Goal: Task Accomplishment & Management: Use online tool/utility

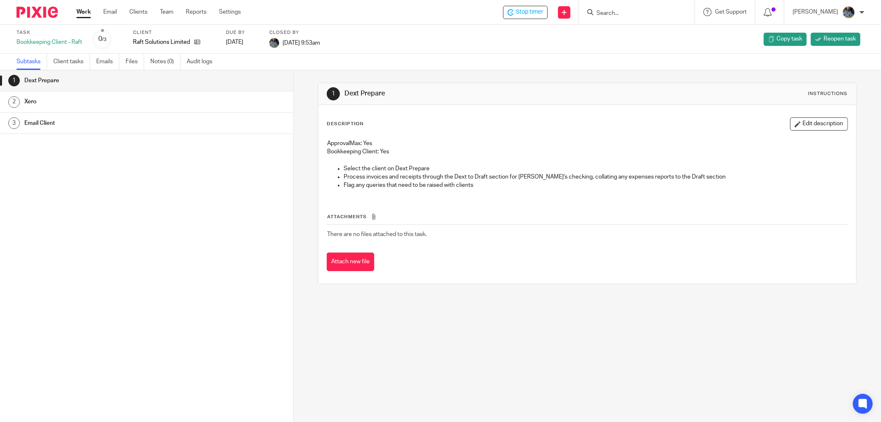
click at [473, 119] on div "Description Edit description" at bounding box center [587, 123] width 521 height 13
drag, startPoint x: 435, startPoint y: 227, endPoint x: 330, endPoint y: 71, distance: 188.2
click at [330, 71] on div "1 Dext Prepare Instructions Description Edit description ApprovalMax: Yes Bookk…" at bounding box center [587, 183] width 539 height 226
drag, startPoint x: 562, startPoint y: 92, endPoint x: 525, endPoint y: 86, distance: 37.6
click at [562, 92] on h1 "Dext Prepare" at bounding box center [475, 93] width 261 height 9
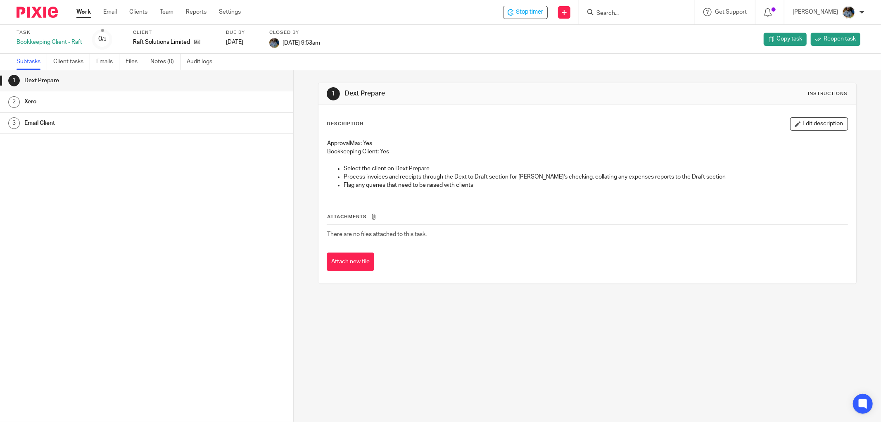
click at [437, 67] on div "Subtasks Client tasks Emails Files Notes (0) Audit logs" at bounding box center [440, 62] width 881 height 17
drag, startPoint x: 446, startPoint y: 214, endPoint x: 485, endPoint y: 289, distance: 84.6
click at [485, 291] on div "1 Dext Prepare Instructions Description Edit description ApprovalMax: Yes Bookk…" at bounding box center [587, 183] width 539 height 226
click at [593, 92] on h1 "Dext Prepare" at bounding box center [475, 93] width 261 height 9
drag, startPoint x: 467, startPoint y: 269, endPoint x: 340, endPoint y: 76, distance: 231.1
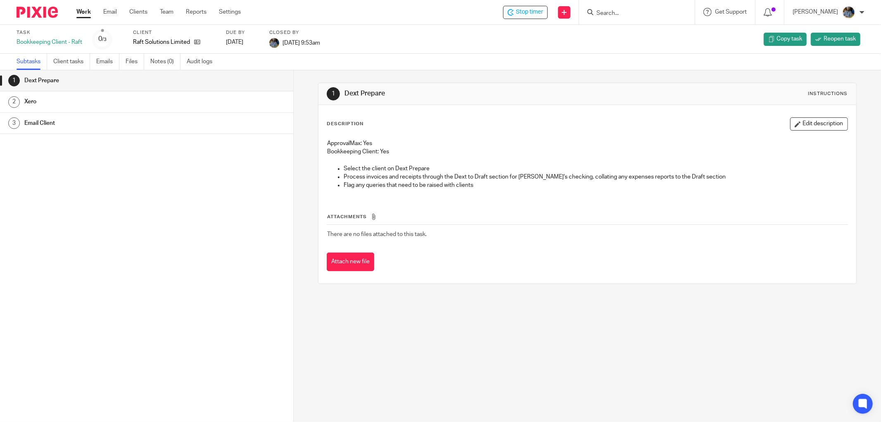
click at [332, 72] on div "1 Dext Prepare Instructions Description Edit description ApprovalMax: Yes Bookk…" at bounding box center [587, 183] width 539 height 226
click at [585, 85] on div "1 Dext Prepare Instructions" at bounding box center [587, 94] width 538 height 22
drag, startPoint x: 324, startPoint y: 88, endPoint x: 501, endPoint y: 271, distance: 253.9
click at [501, 271] on div "1 Dext Prepare Instructions Description Edit description ApprovalMax: Yes Bookk…" at bounding box center [587, 183] width 539 height 201
click at [572, 89] on h1 "Dext Prepare" at bounding box center [475, 93] width 261 height 9
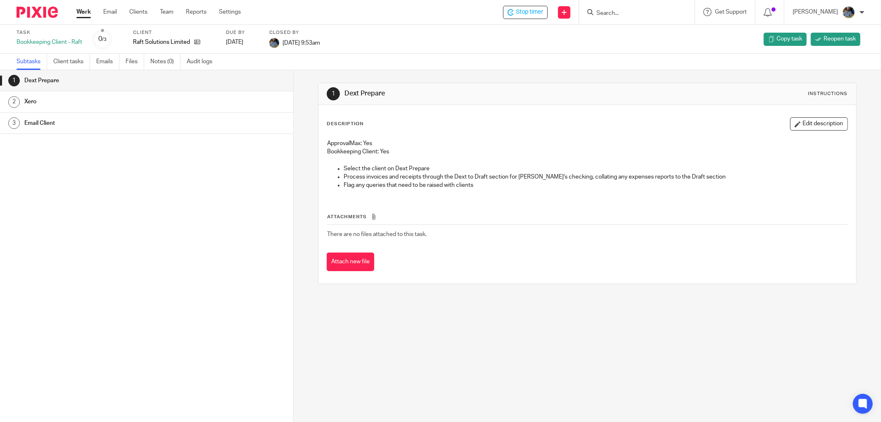
drag, startPoint x: 461, startPoint y: 240, endPoint x: 310, endPoint y: 77, distance: 222.4
click at [310, 78] on div "1 Dext Prepare Instructions Description Edit description ApprovalMax: Yes Bookk…" at bounding box center [587, 246] width 587 height 352
click at [570, 90] on h1 "Dext Prepare" at bounding box center [475, 93] width 261 height 9
drag, startPoint x: 333, startPoint y: 90, endPoint x: 451, endPoint y: 251, distance: 200.6
click at [451, 252] on div "1 Dext Prepare Instructions Description Edit description ApprovalMax: Yes Bookk…" at bounding box center [587, 183] width 539 height 201
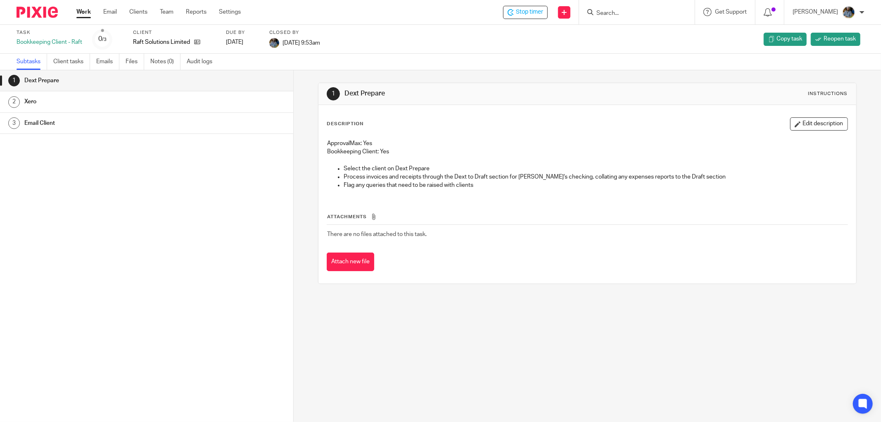
click at [584, 90] on h1 "Dext Prepare" at bounding box center [475, 93] width 261 height 9
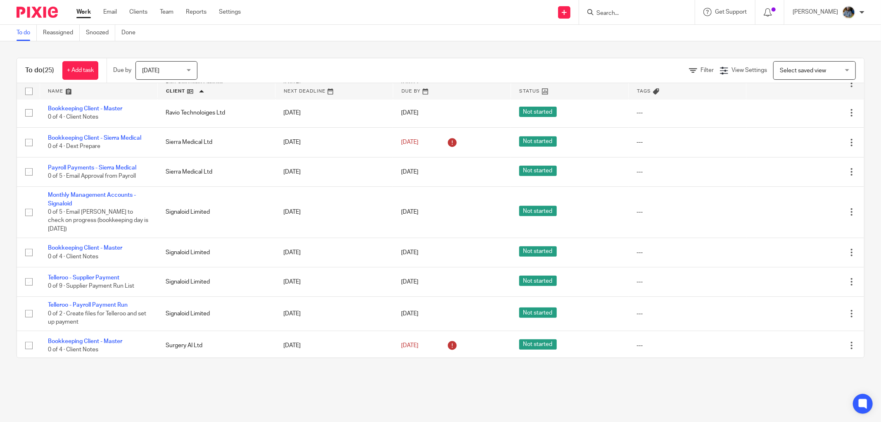
scroll to position [459, 0]
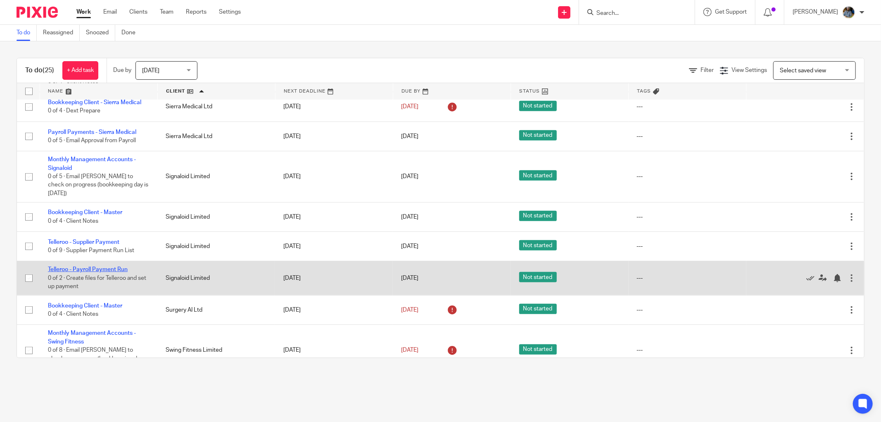
drag, startPoint x: 98, startPoint y: 271, endPoint x: 95, endPoint y: 274, distance: 4.4
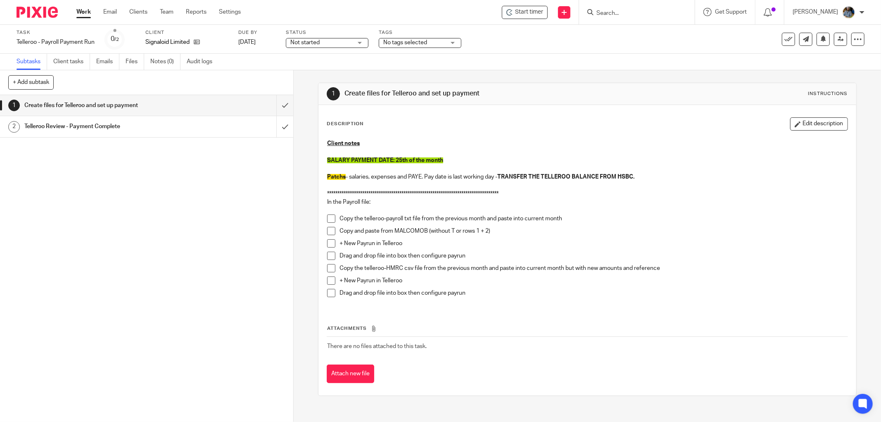
click at [567, 105] on div "**********" at bounding box center [587, 250] width 538 height 290
click at [518, 95] on h1 "Create files for Telleroo and set up payment" at bounding box center [475, 93] width 261 height 9
click at [540, 16] on span "Start timer" at bounding box center [529, 12] width 28 height 9
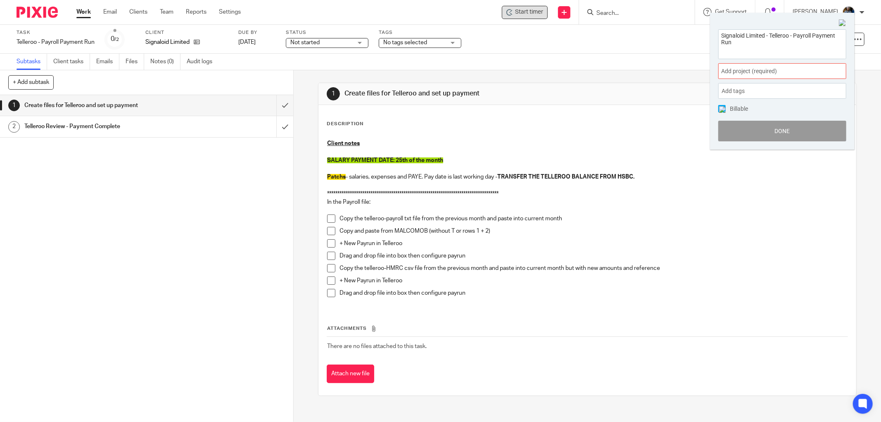
click at [790, 64] on div "Add project (required) :" at bounding box center [782, 71] width 128 height 16
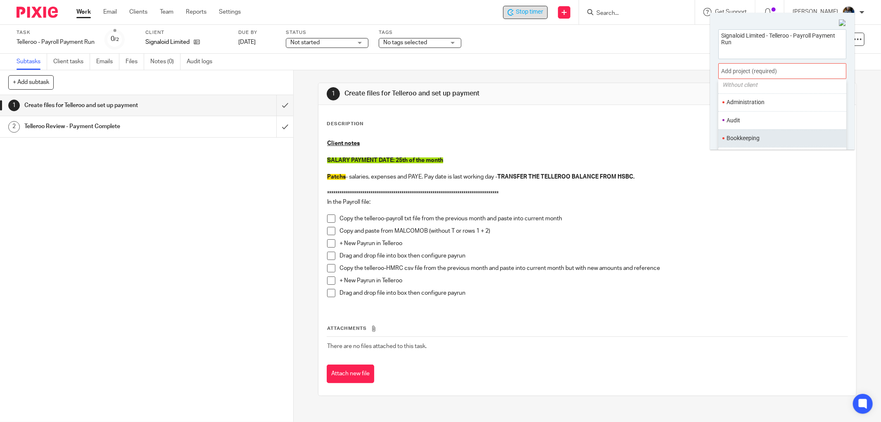
scroll to position [46, 0]
click at [752, 116] on ul "Bookkeeping" at bounding box center [782, 122] width 128 height 18
click at [756, 125] on li "Bookkeeping" at bounding box center [781, 122] width 108 height 9
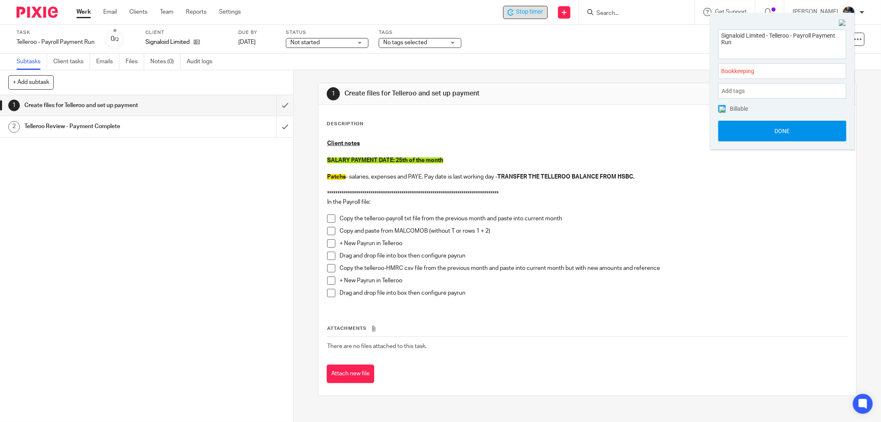
drag, startPoint x: 783, startPoint y: 129, endPoint x: 755, endPoint y: 133, distance: 28.8
click at [783, 129] on button "Done" at bounding box center [782, 131] width 128 height 21
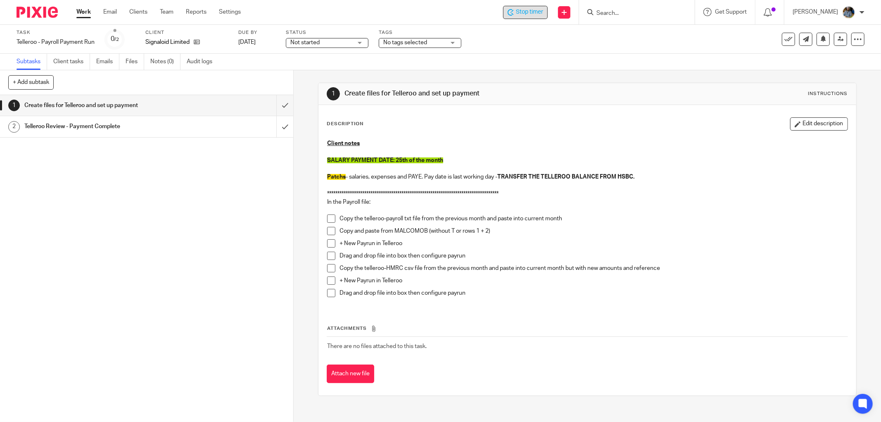
click at [592, 121] on div "Description Edit description" at bounding box center [587, 123] width 521 height 13
click at [138, 187] on div "1 Create files for Telleroo and set up payment 2 Telleroo Review - Payment Comp…" at bounding box center [146, 258] width 293 height 327
click at [122, 104] on h1 "Create files for Telleroo and set up payment" at bounding box center [105, 105] width 163 height 12
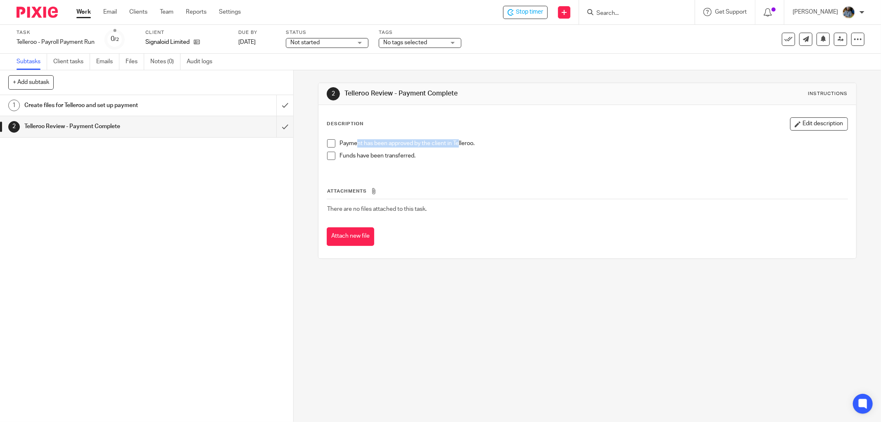
drag, startPoint x: 375, startPoint y: 145, endPoint x: 477, endPoint y: 142, distance: 101.7
click at [465, 142] on p "Payment has been approved by the client in Telleroo." at bounding box center [594, 143] width 508 height 8
click at [517, 89] on h1 "Telleroo Review - Payment Complete" at bounding box center [475, 93] width 261 height 9
drag, startPoint x: 513, startPoint y: 197, endPoint x: 333, endPoint y: 114, distance: 198.7
click at [335, 114] on div "Description Edit description Payment has been approved by the client in Tellero…" at bounding box center [587, 181] width 538 height 153
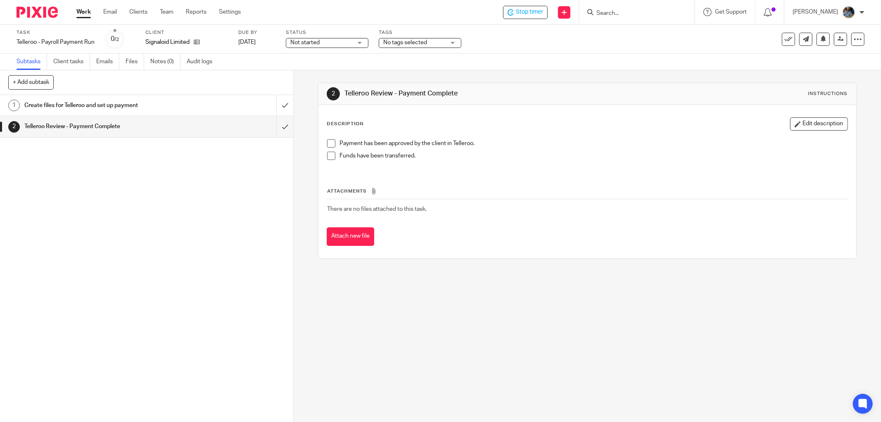
drag, startPoint x: 605, startPoint y: 99, endPoint x: 543, endPoint y: 96, distance: 62.0
click at [603, 100] on div "2 Telleroo Review - Payment Complete Instructions" at bounding box center [587, 93] width 521 height 13
drag, startPoint x: 782, startPoint y: 38, endPoint x: 772, endPoint y: 45, distance: 12.1
click at [784, 38] on icon at bounding box center [788, 39] width 8 height 8
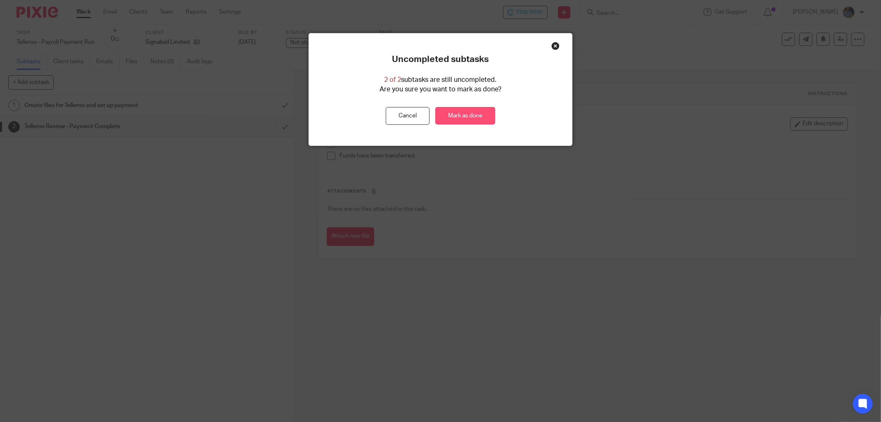
click at [459, 116] on link "Mark as done" at bounding box center [465, 116] width 60 height 18
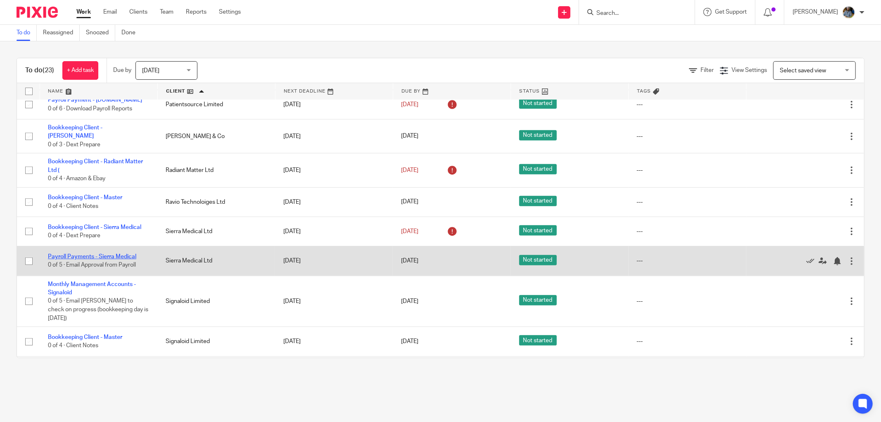
scroll to position [321, 0]
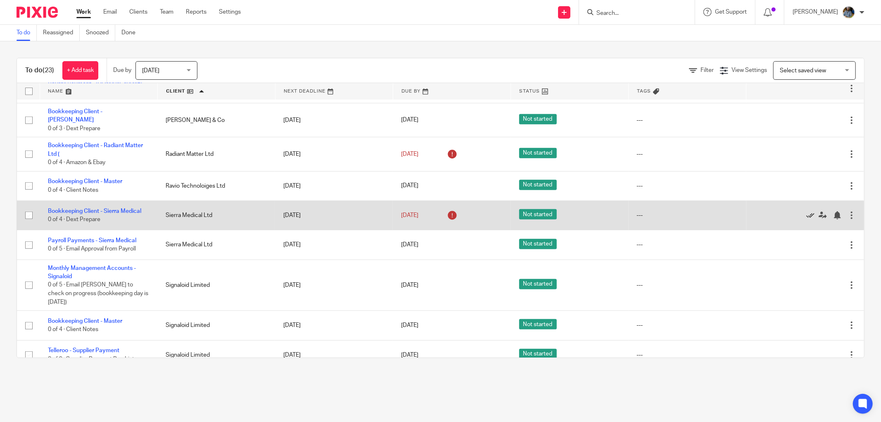
click at [806, 217] on icon at bounding box center [810, 215] width 8 height 8
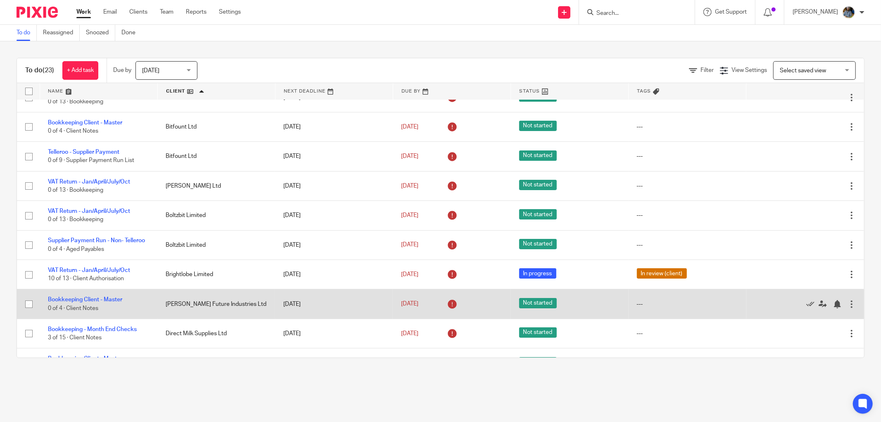
scroll to position [0, 0]
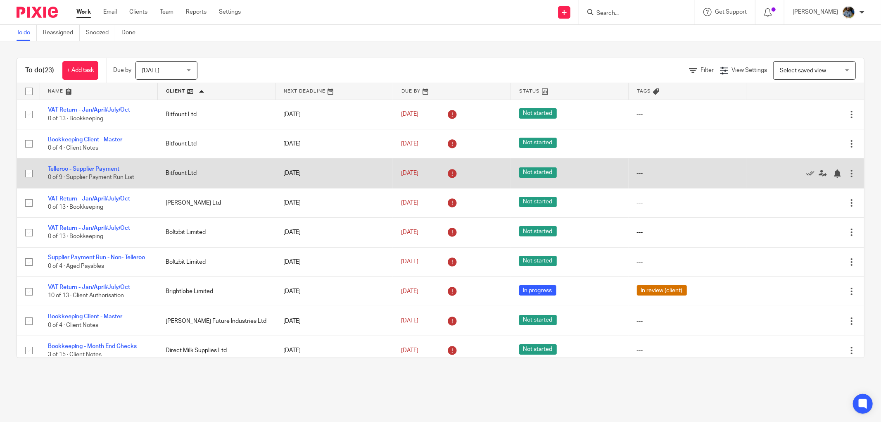
drag, startPoint x: 788, startPoint y: 173, endPoint x: 720, endPoint y: 168, distance: 67.9
click at [806, 173] on icon at bounding box center [810, 173] width 8 height 8
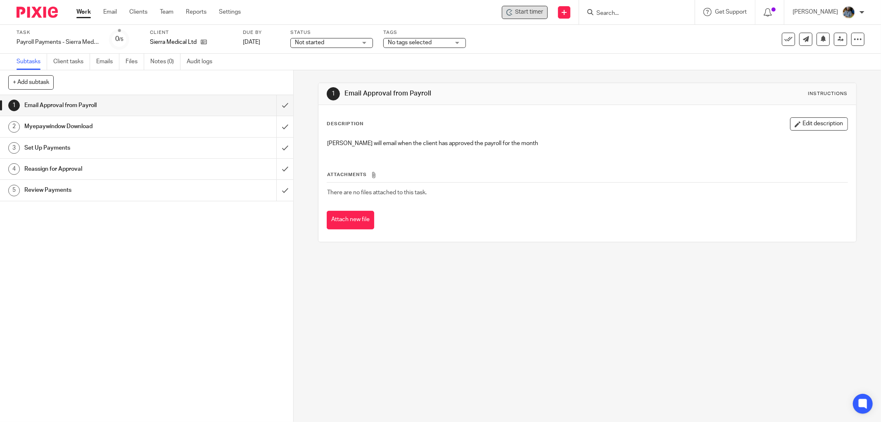
click at [534, 15] on span "Start timer" at bounding box center [529, 12] width 28 height 9
click at [532, 12] on span "Start timer" at bounding box center [529, 12] width 28 height 9
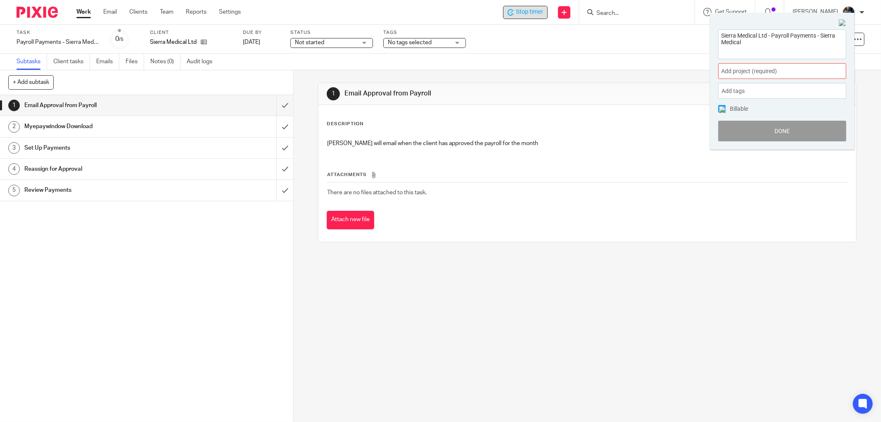
click at [784, 65] on div "Add project (required) :" at bounding box center [782, 71] width 128 height 16
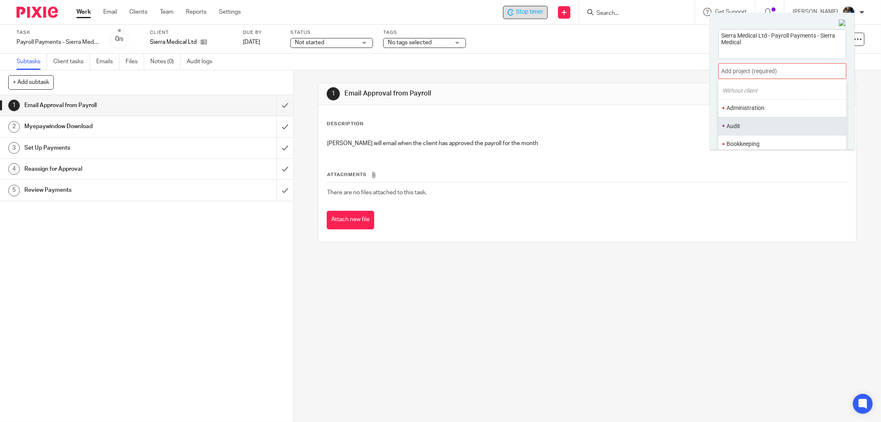
scroll to position [46, 0]
click at [750, 121] on li "Bookkeeping" at bounding box center [781, 122] width 108 height 9
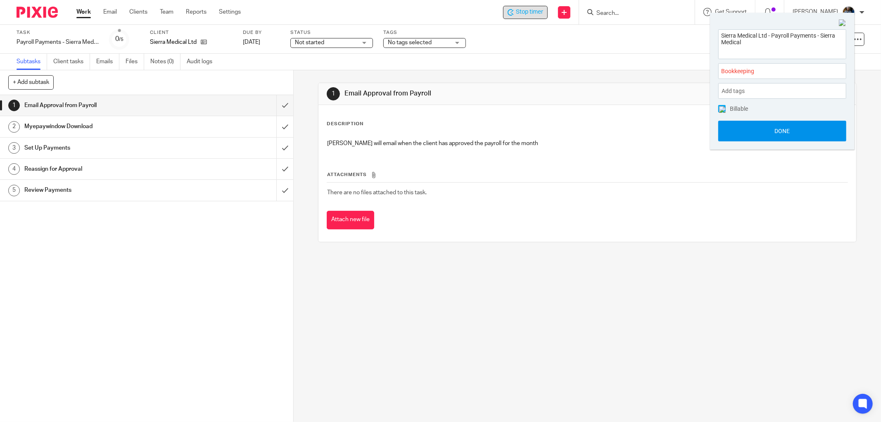
click at [789, 131] on button "Done" at bounding box center [782, 131] width 128 height 21
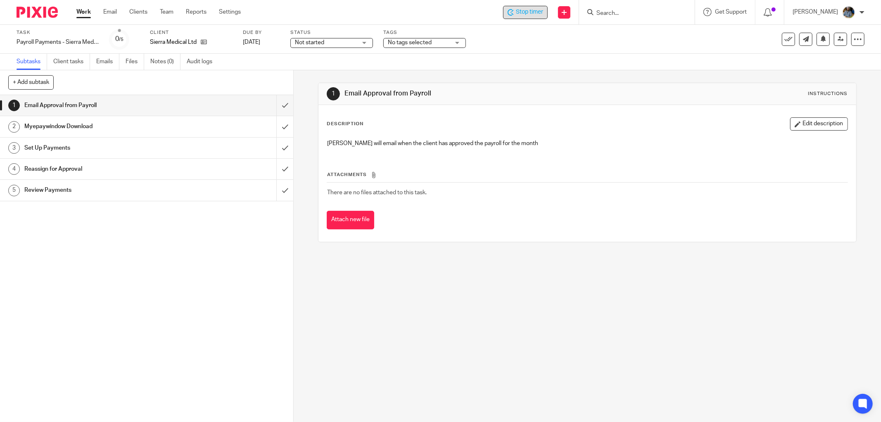
click at [527, 13] on span "Stop timer" at bounding box center [529, 12] width 27 height 9
drag, startPoint x: 524, startPoint y: 78, endPoint x: 382, endPoint y: 2, distance: 160.4
click at [523, 78] on div "1 Email Approval from Payroll Instructions Description Edit description Kirsty …" at bounding box center [587, 162] width 539 height 184
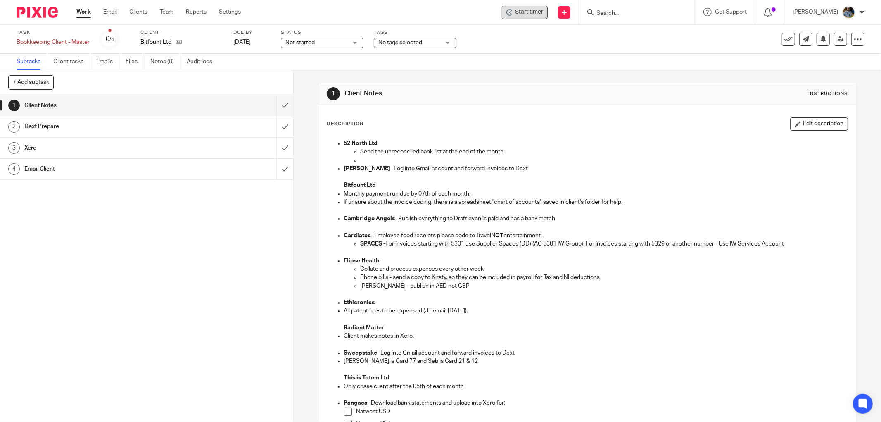
click at [526, 11] on span "Start timer" at bounding box center [529, 12] width 28 height 9
click at [518, 13] on div "Start timer" at bounding box center [524, 12] width 37 height 9
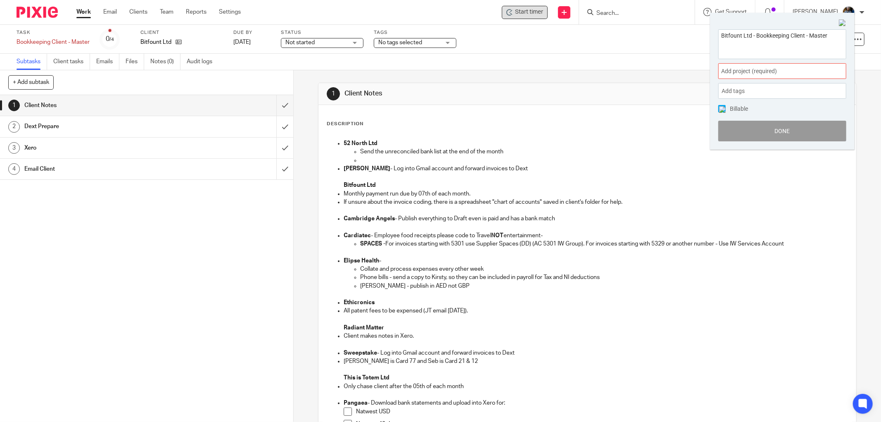
click at [783, 77] on div "Add project (required) :" at bounding box center [782, 71] width 128 height 16
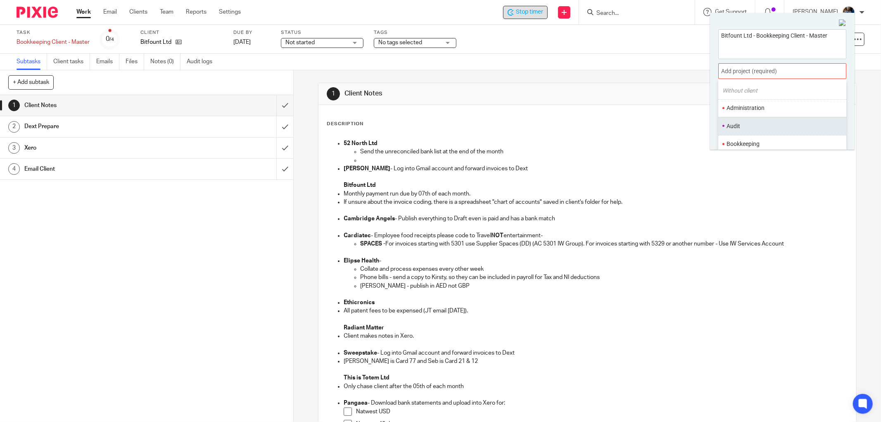
scroll to position [46, 0]
click at [748, 121] on li "Bookkeeping" at bounding box center [781, 122] width 108 height 9
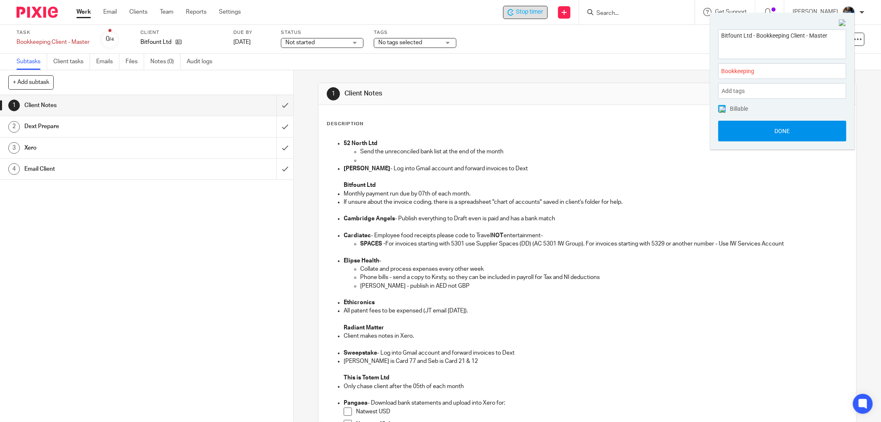
click at [791, 126] on button "Done" at bounding box center [782, 131] width 128 height 21
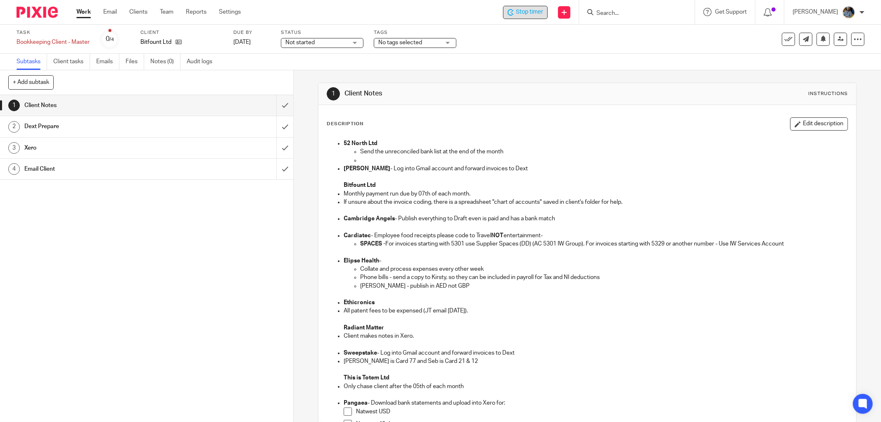
click at [354, 15] on div "Stop timer Send new email Create task Add client Get Support Contact via email …" at bounding box center [567, 12] width 628 height 24
click at [470, 80] on div "1 Client Notes Instructions Description Edit description 52 North Ltd Send the …" at bounding box center [587, 346] width 539 height 552
